Goal: Subscribe to service/newsletter

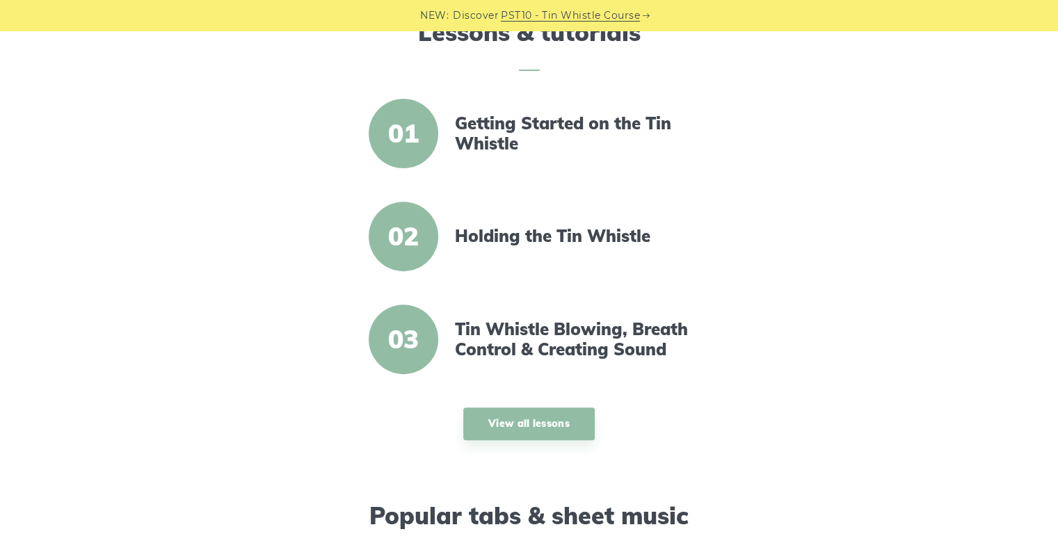
scroll to position [470, 0]
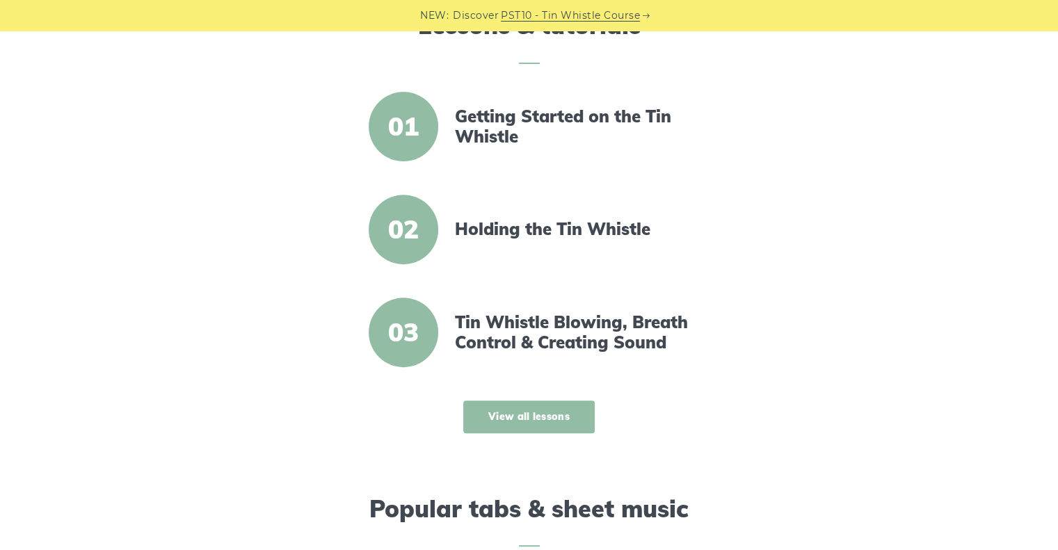
click at [529, 417] on link "View all lessons" at bounding box center [528, 417] width 131 height 33
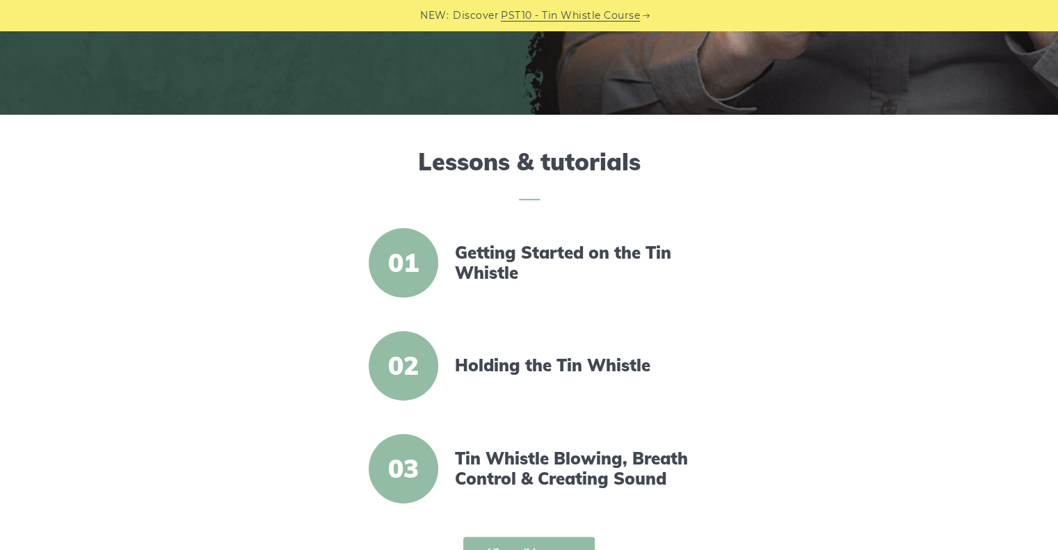
scroll to position [0, 0]
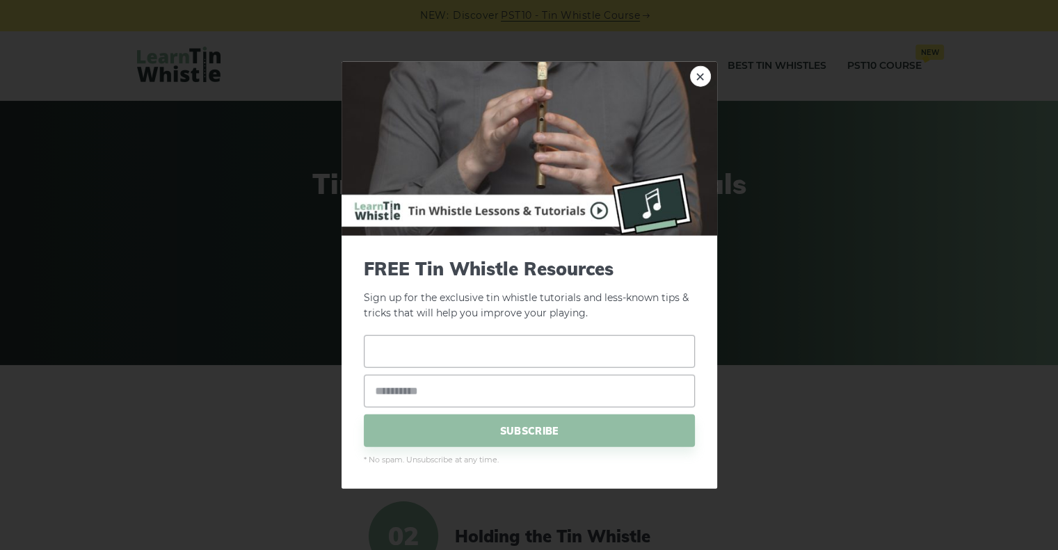
click at [381, 355] on input "text" at bounding box center [529, 351] width 331 height 33
type input "**********"
click at [517, 428] on span "SUBSCRIBE" at bounding box center [529, 431] width 331 height 33
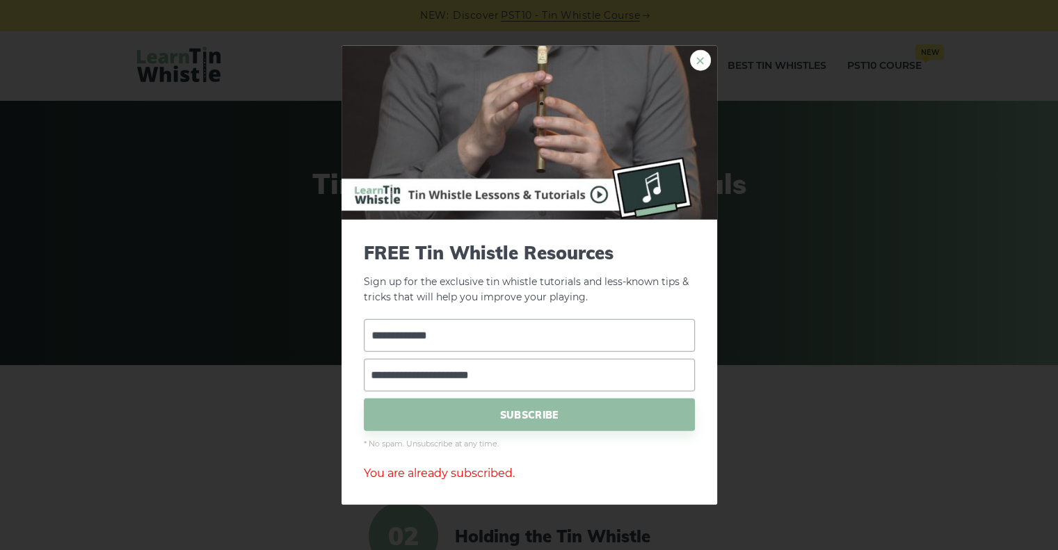
click at [698, 63] on link "×" at bounding box center [700, 59] width 21 height 21
